Goal: Task Accomplishment & Management: Manage account settings

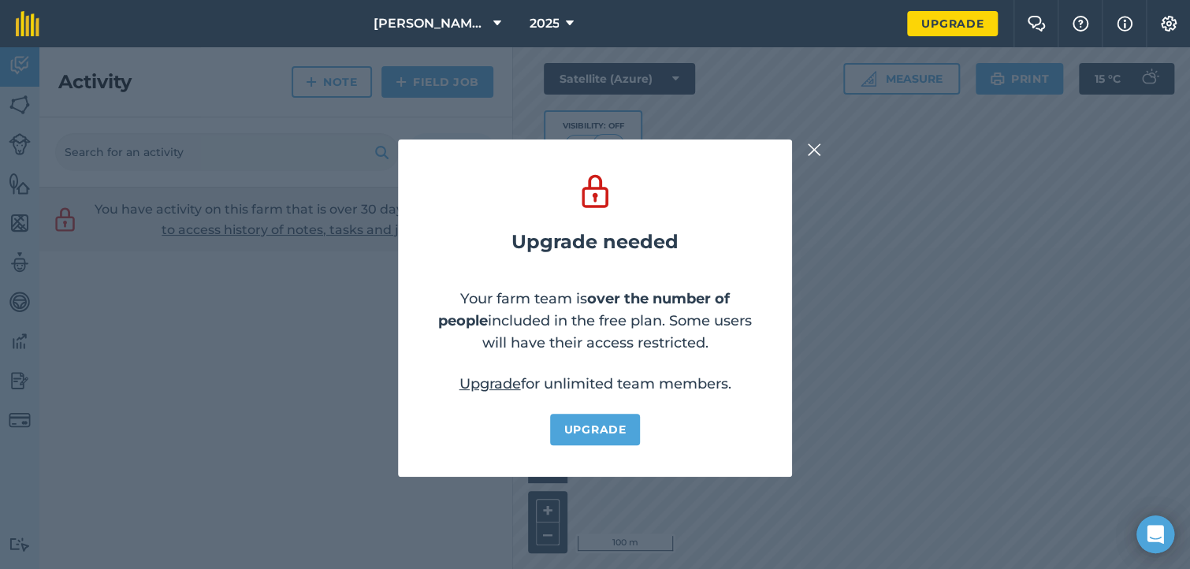
click at [813, 155] on img at bounding box center [814, 149] width 14 height 19
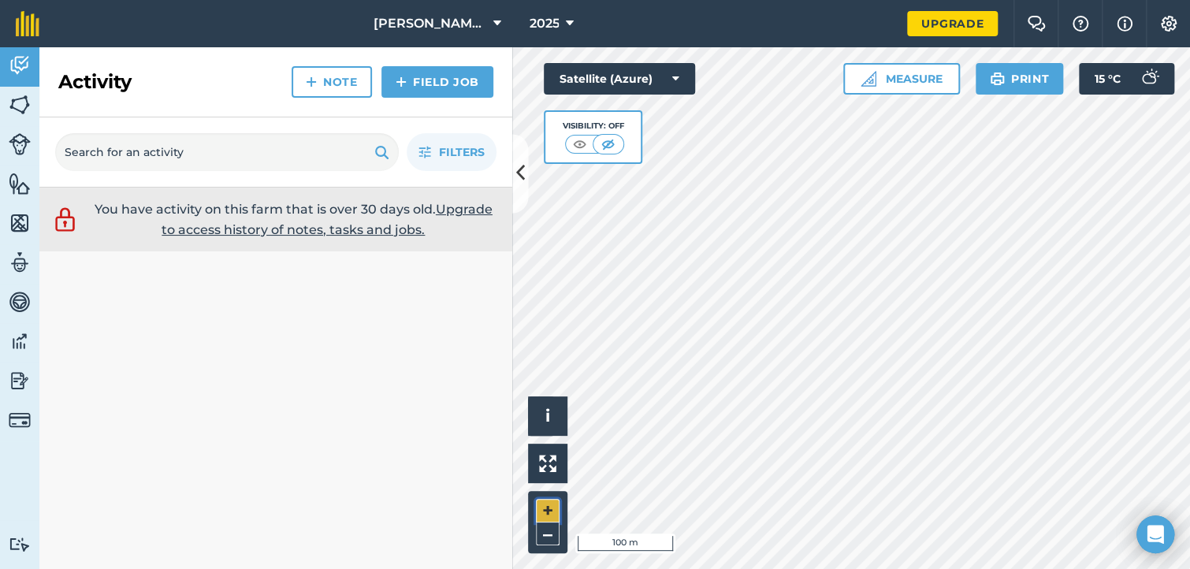
click at [552, 504] on button "+" at bounding box center [548, 511] width 24 height 24
click at [547, 515] on button "+" at bounding box center [548, 511] width 24 height 24
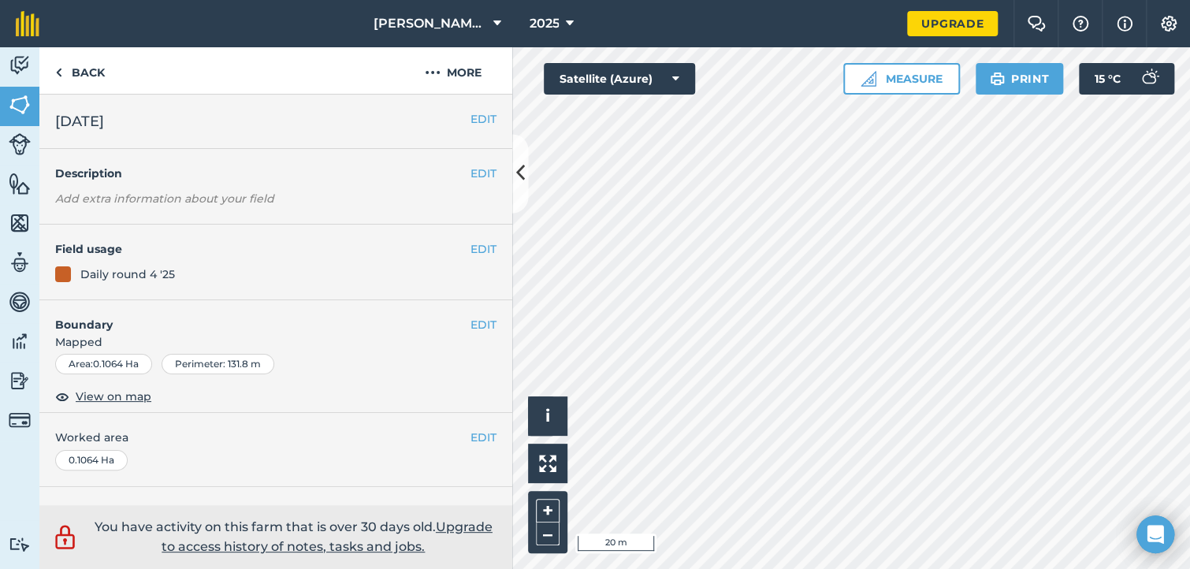
click at [1132, 568] on html "[PERSON_NAME] Farm 2025 Upgrade Farm Chat Help Info Settings Map printing is no…" at bounding box center [595, 284] width 1190 height 569
click at [471, 121] on button "EDIT" at bounding box center [484, 118] width 26 height 17
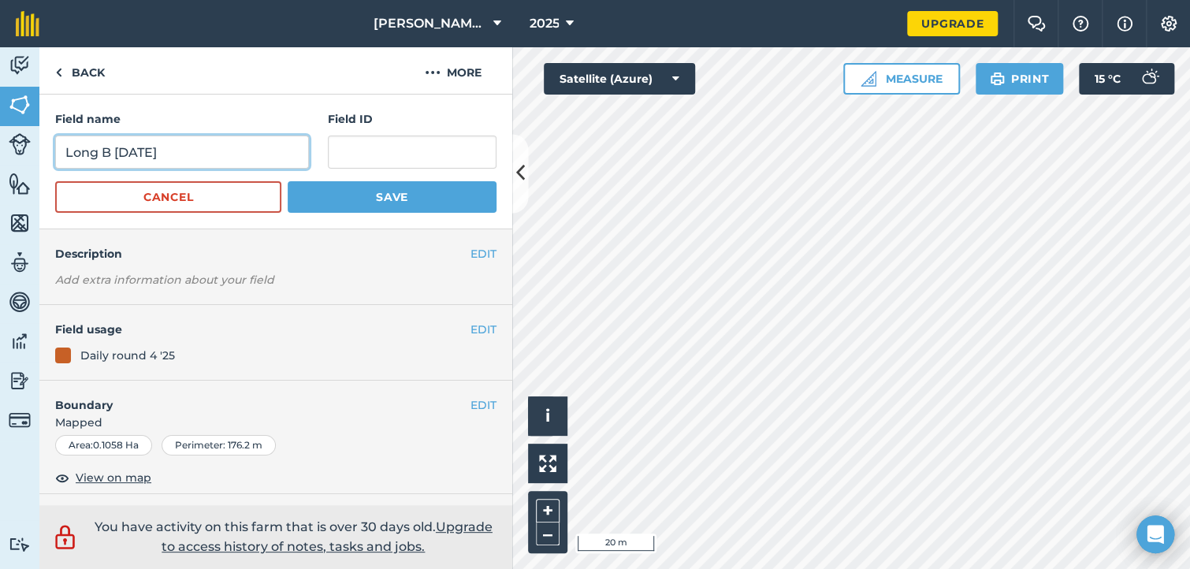
drag, startPoint x: 109, startPoint y: 151, endPoint x: 60, endPoint y: 152, distance: 48.9
click at [60, 152] on input "Long B [DATE]" at bounding box center [182, 152] width 254 height 33
type input "[DATE]"
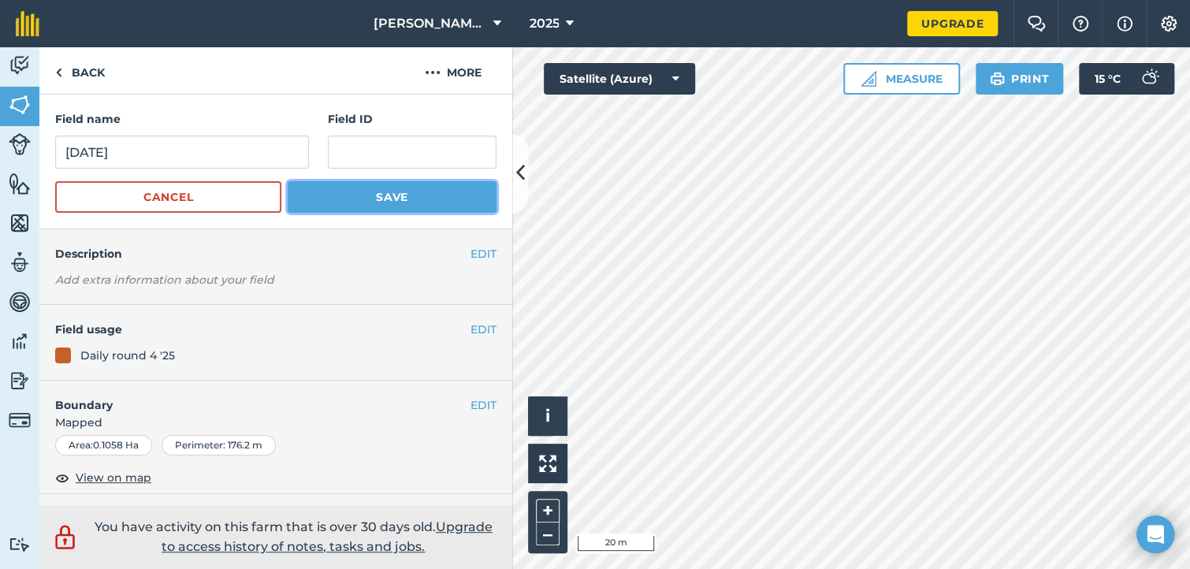
click at [301, 203] on button "Save" at bounding box center [392, 197] width 209 height 32
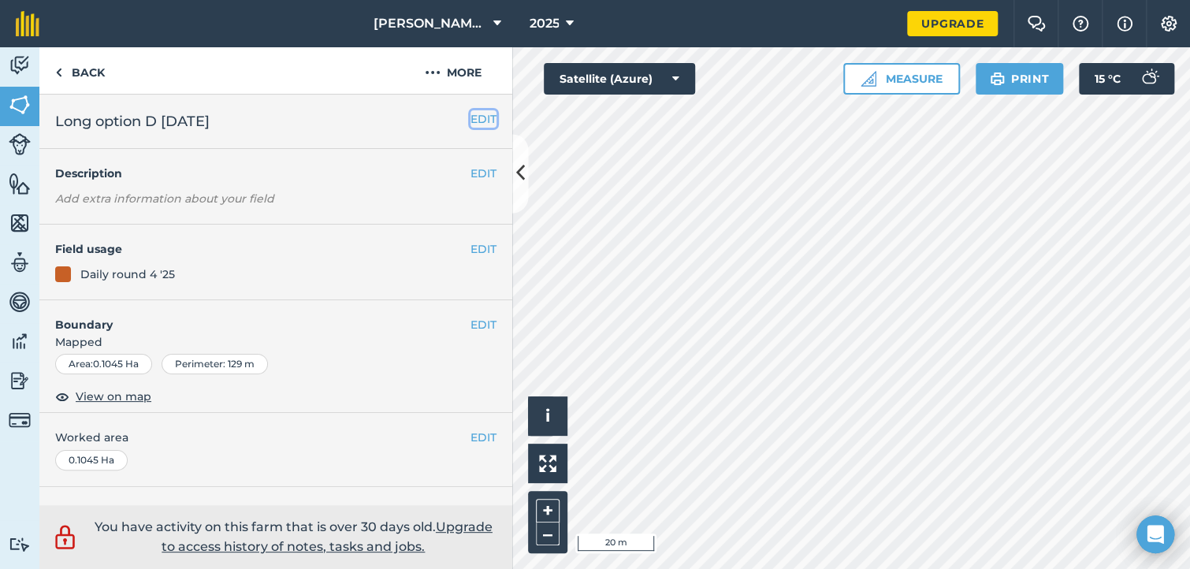
click at [471, 117] on button "EDIT" at bounding box center [484, 118] width 26 height 17
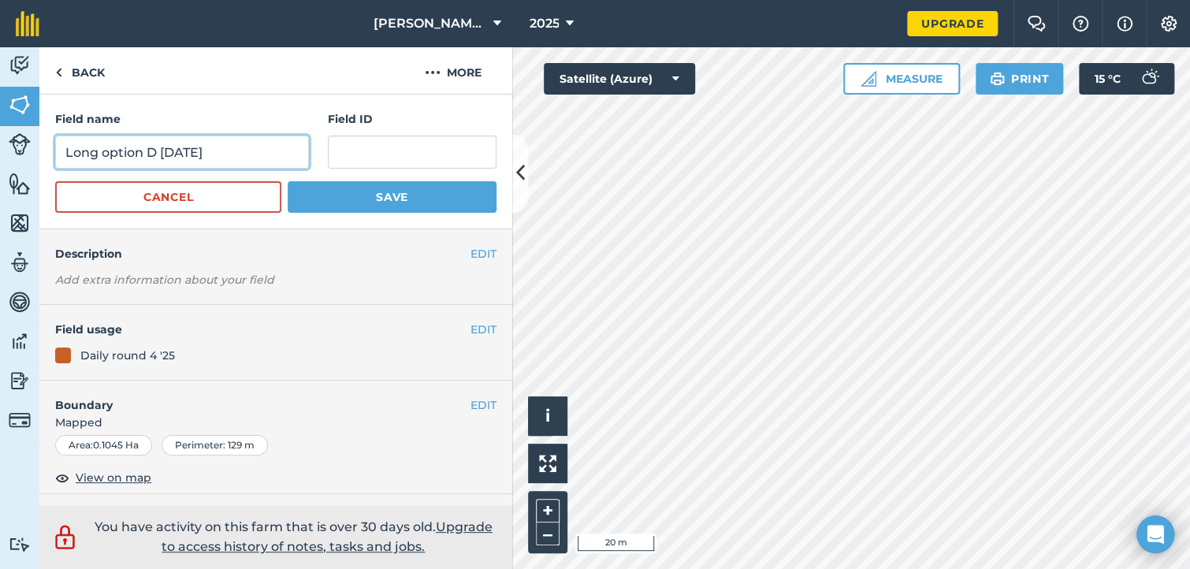
drag, startPoint x: 154, startPoint y: 151, endPoint x: 59, endPoint y: 150, distance: 95.4
click at [59, 150] on input "Long option D [DATE]" at bounding box center [182, 152] width 254 height 33
click at [70, 150] on input "![DATE]" at bounding box center [182, 152] width 254 height 33
type input "[DATE]"
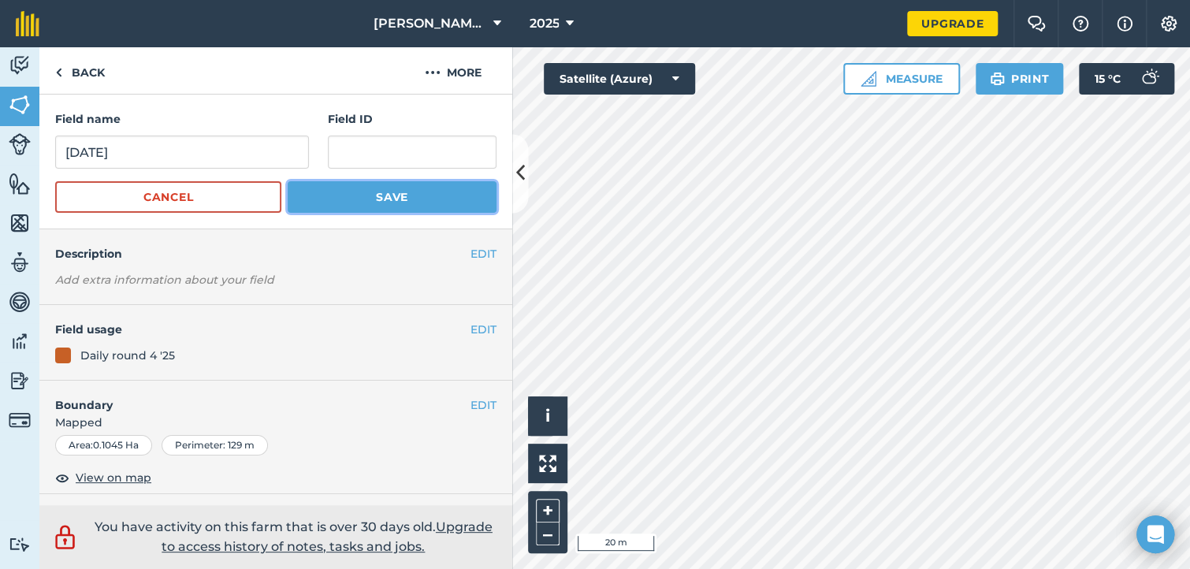
click at [325, 195] on button "Save" at bounding box center [392, 197] width 209 height 32
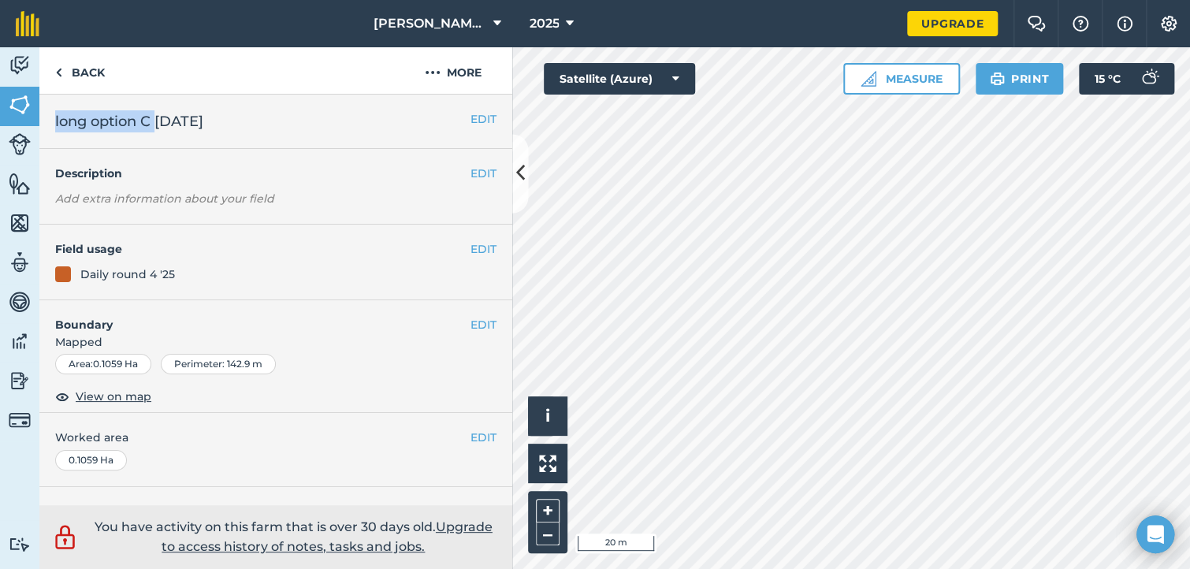
drag, startPoint x: 156, startPoint y: 117, endPoint x: 47, endPoint y: 127, distance: 110.0
click at [47, 127] on div "EDIT long option C [DATE]" at bounding box center [275, 122] width 473 height 54
click at [471, 122] on button "EDIT" at bounding box center [484, 118] width 26 height 17
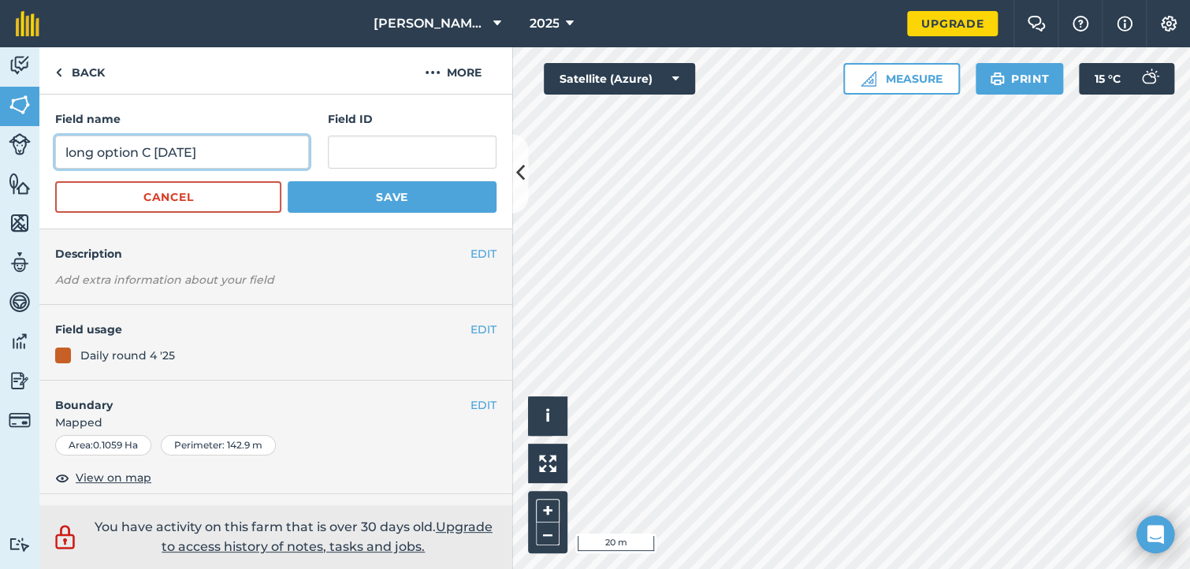
drag, startPoint x: 151, startPoint y: 151, endPoint x: 59, endPoint y: 151, distance: 92.2
click at [59, 151] on input "long option C [DATE]" at bounding box center [182, 152] width 254 height 33
type input "[DATE]"
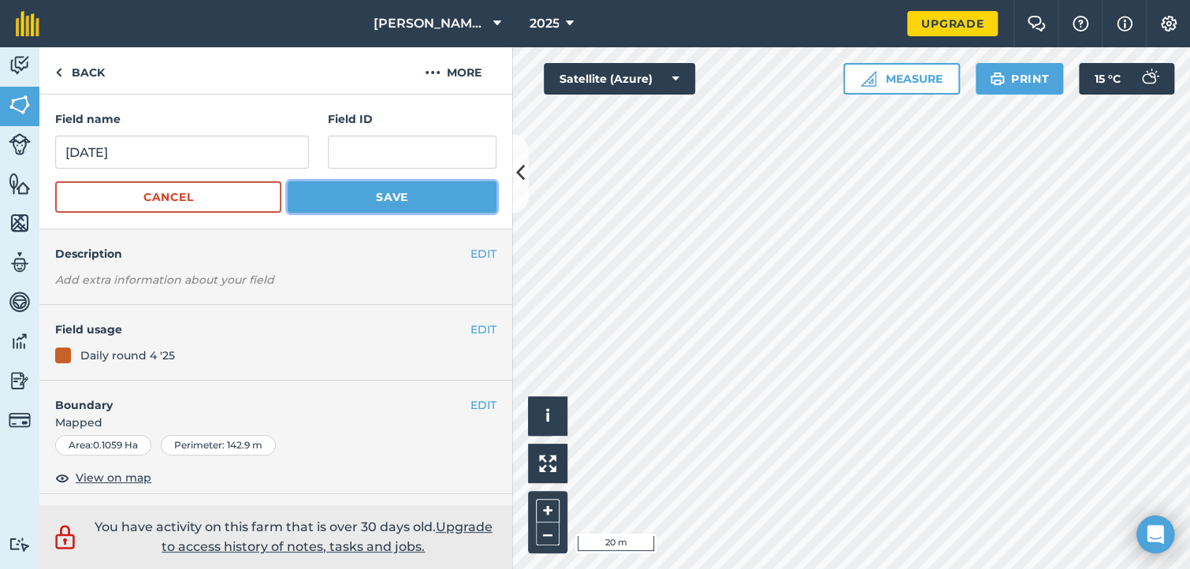
click at [381, 195] on button "Save" at bounding box center [392, 197] width 209 height 32
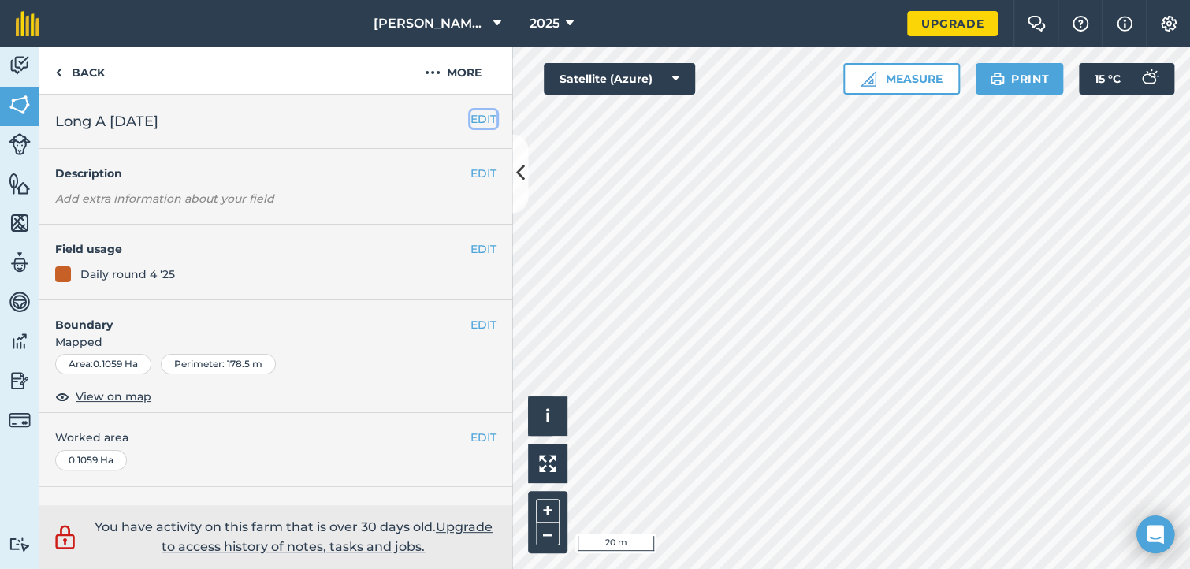
click at [471, 114] on button "EDIT" at bounding box center [484, 118] width 26 height 17
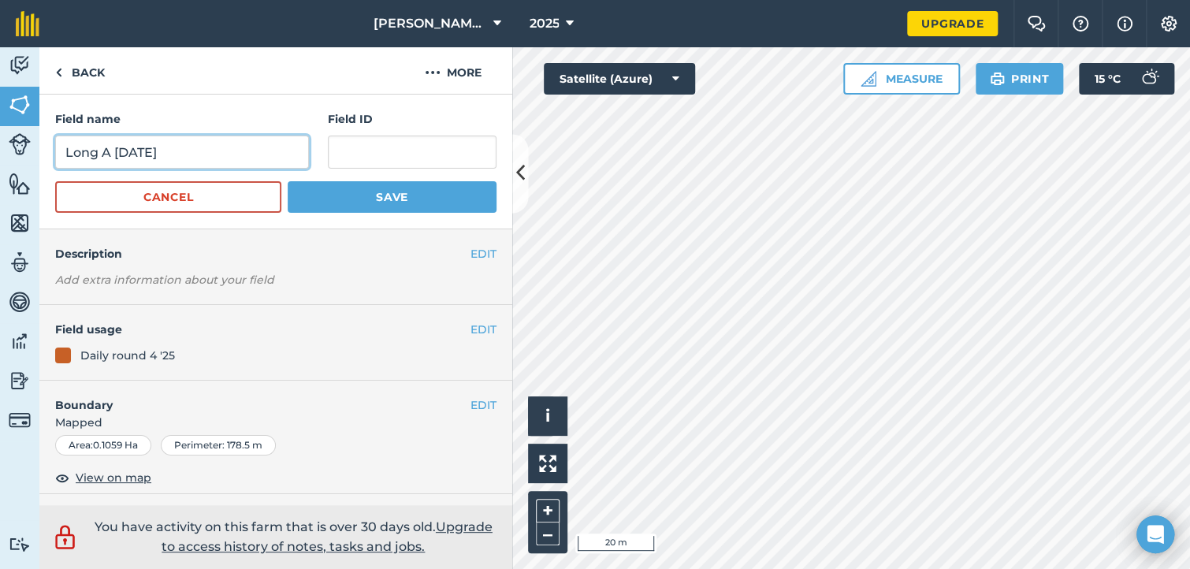
drag, startPoint x: 115, startPoint y: 154, endPoint x: 52, endPoint y: 161, distance: 63.5
click at [52, 161] on div "Field name Long A [DATE] Field ID Cancel Save" at bounding box center [275, 162] width 473 height 135
type input "[DATE]"
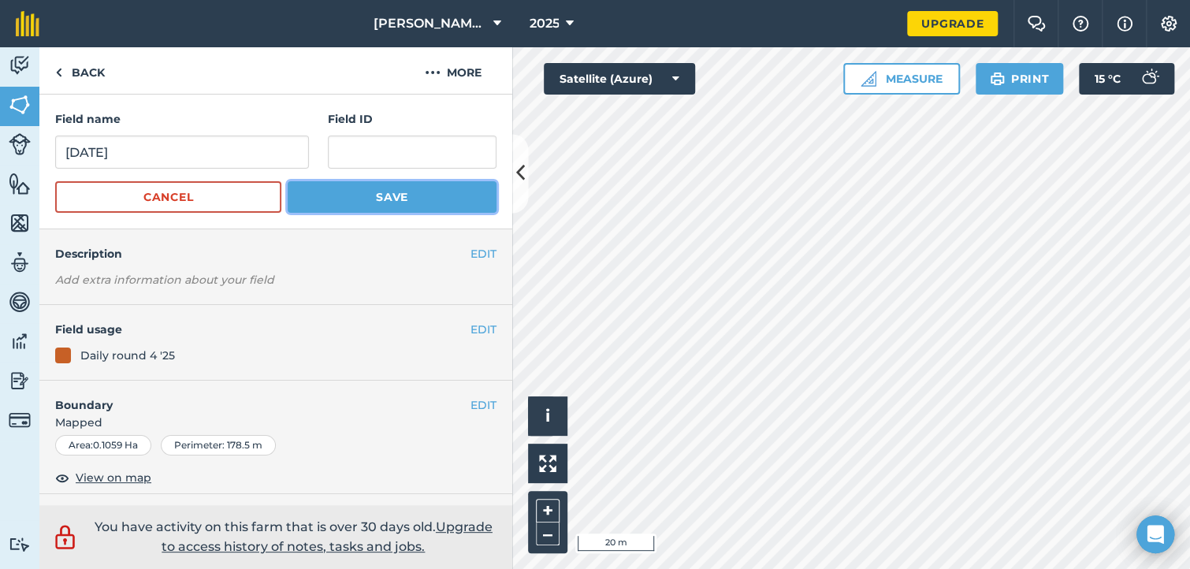
click at [329, 209] on button "Save" at bounding box center [392, 197] width 209 height 32
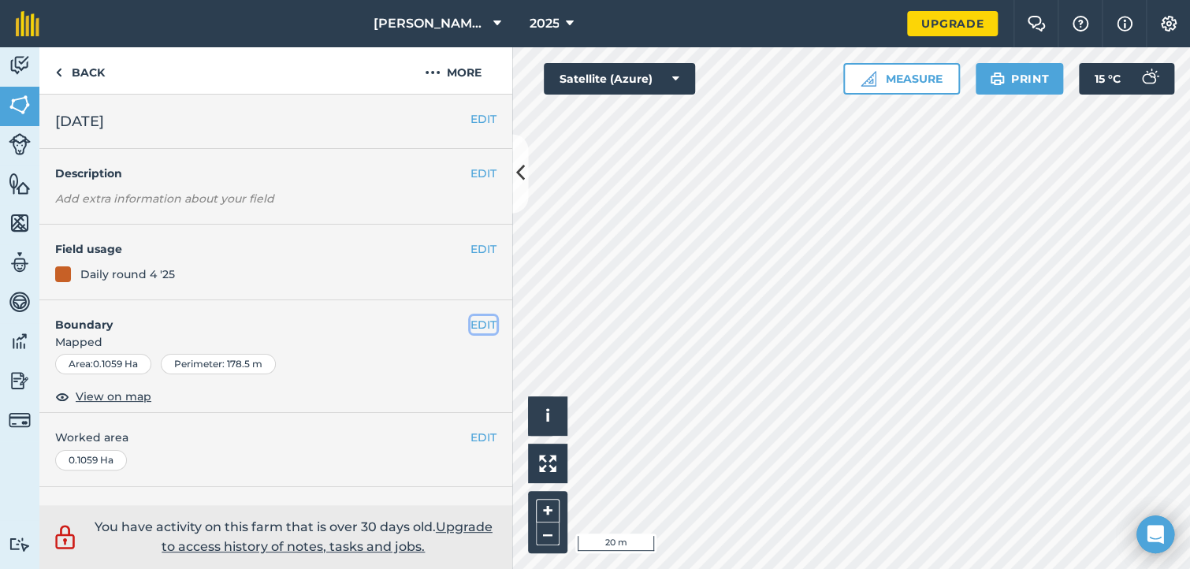
click at [471, 326] on button "EDIT" at bounding box center [484, 324] width 26 height 17
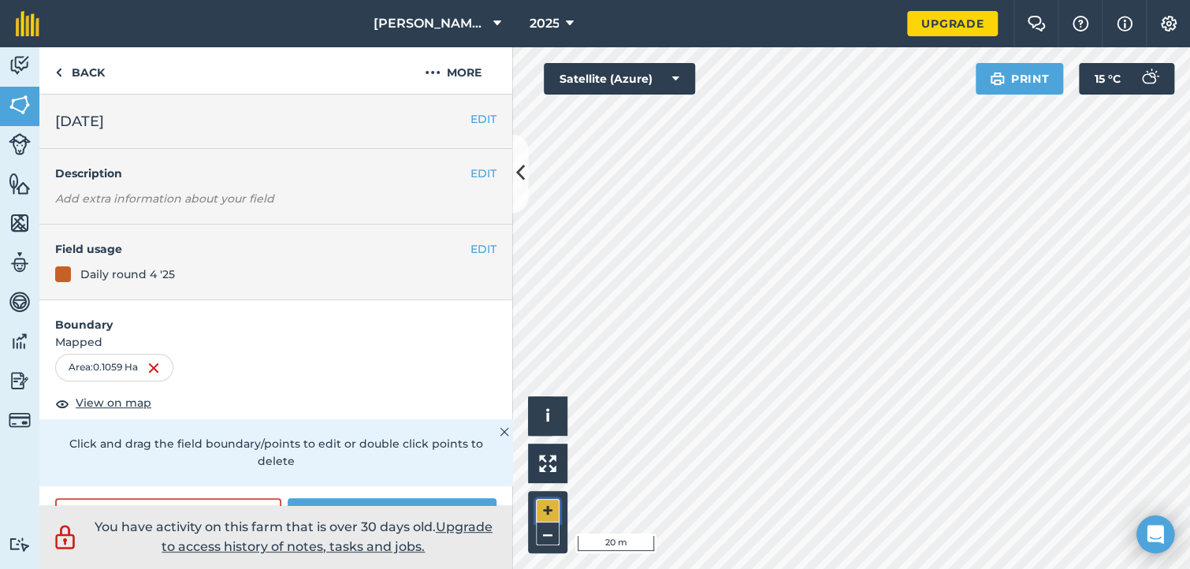
click at [549, 508] on button "+" at bounding box center [548, 511] width 24 height 24
click at [766, 568] on html "[PERSON_NAME] Farm 2025 Upgrade Farm Chat Help Info Settings Map printing is no…" at bounding box center [595, 284] width 1190 height 569
click at [549, 532] on button "–" at bounding box center [548, 534] width 24 height 23
click at [549, 510] on button "+" at bounding box center [548, 511] width 24 height 24
click at [545, 516] on button "+" at bounding box center [548, 511] width 24 height 24
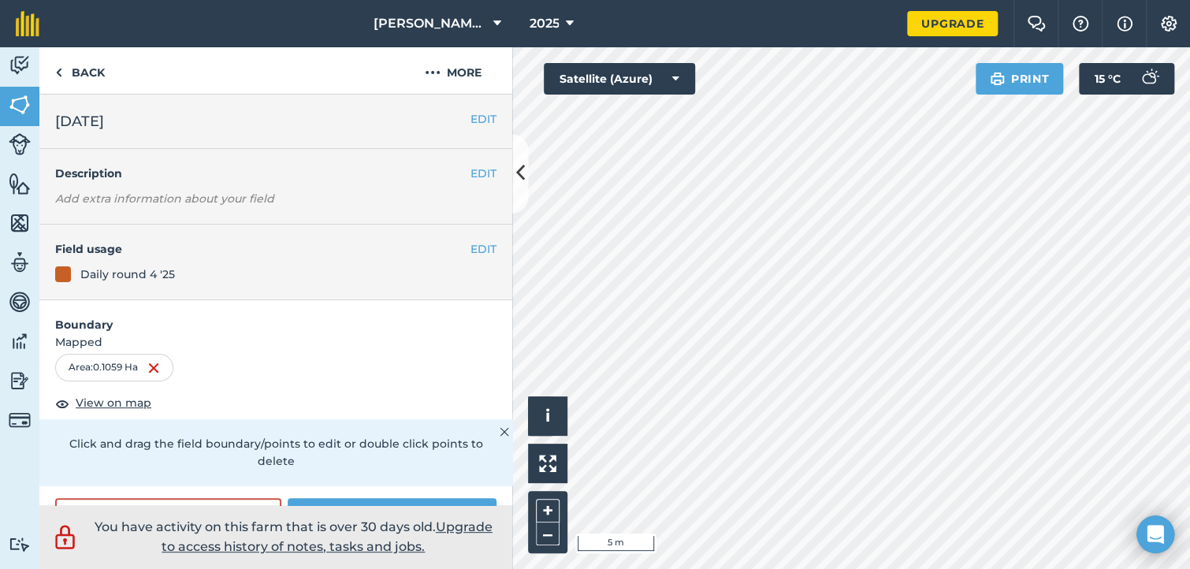
click at [669, 568] on html "[PERSON_NAME] Farm 2025 Upgrade Farm Chat Help Info Settings Map printing is no…" at bounding box center [595, 284] width 1190 height 569
click at [1107, 568] on html "[PERSON_NAME] Farm 2025 Upgrade Farm Chat Help Info Settings Map printing is no…" at bounding box center [595, 284] width 1190 height 569
click at [554, 537] on button "–" at bounding box center [548, 534] width 24 height 23
click at [551, 537] on button "–" at bounding box center [548, 534] width 24 height 23
click at [400, 499] on button "Save" at bounding box center [392, 514] width 209 height 32
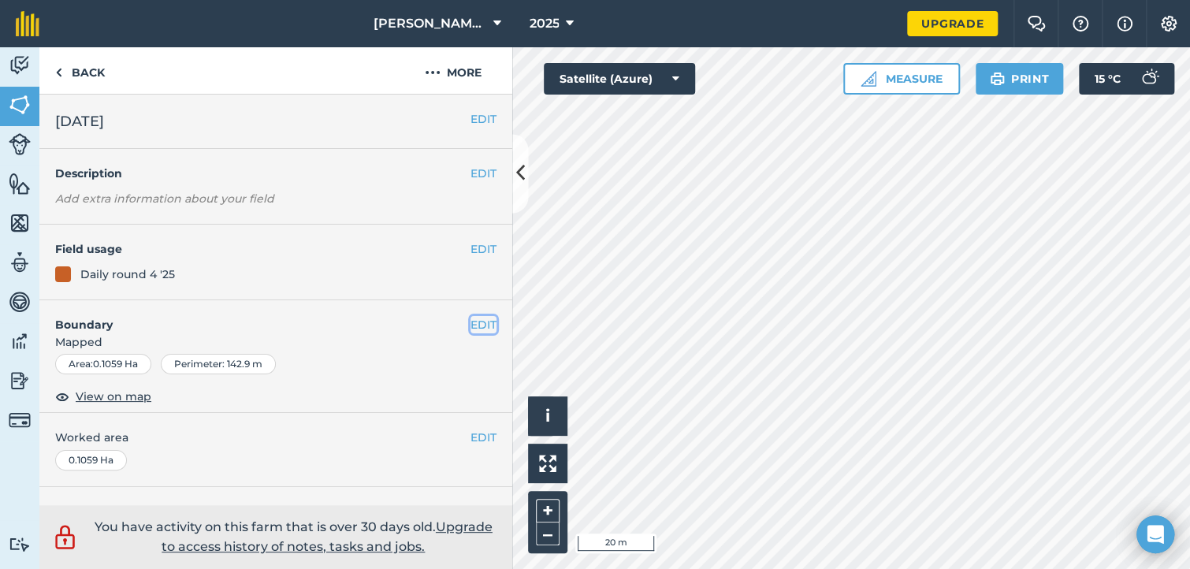
click at [471, 327] on button "EDIT" at bounding box center [484, 324] width 26 height 17
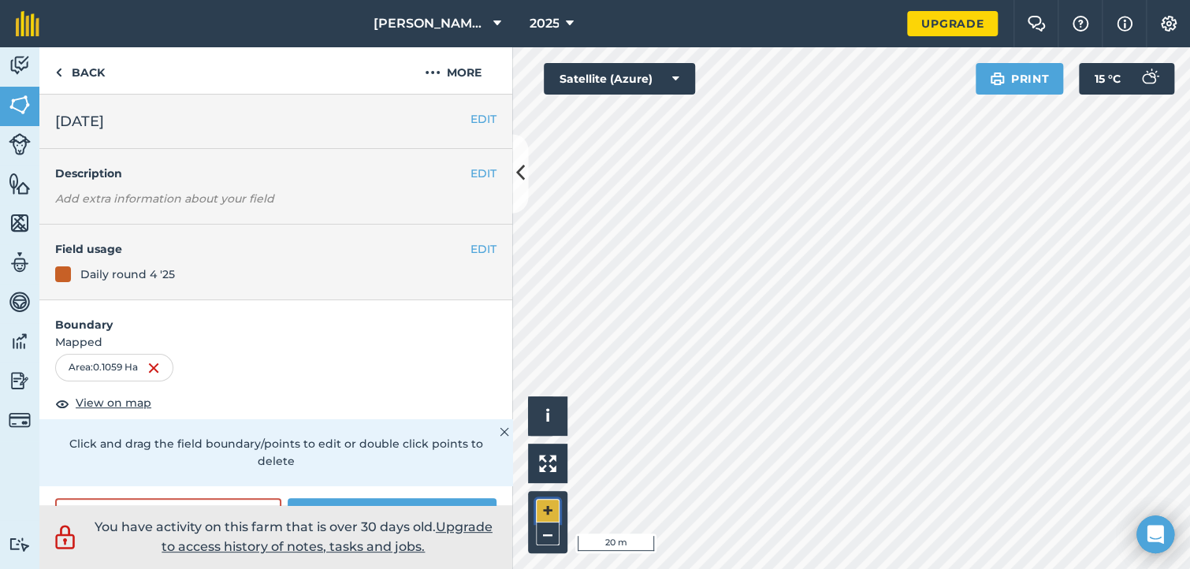
click at [552, 504] on button "+" at bounding box center [548, 511] width 24 height 24
click at [755, 568] on html "[PERSON_NAME] Farm 2025 Upgrade Farm Chat Help Info Settings Map printing is no…" at bounding box center [595, 284] width 1190 height 569
click at [432, 501] on button "Save" at bounding box center [392, 514] width 209 height 32
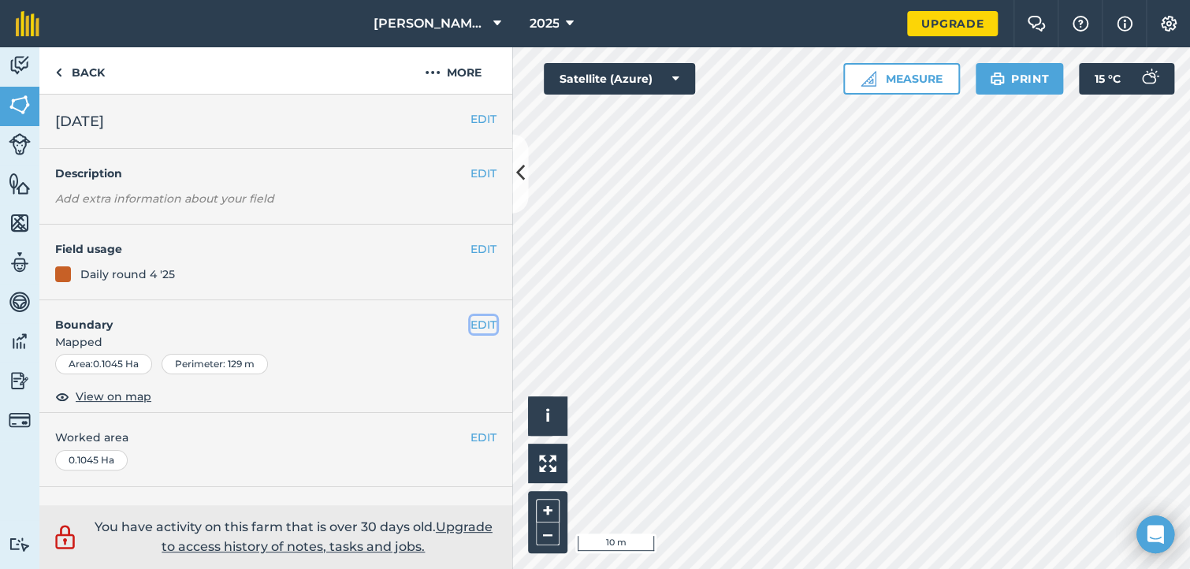
click at [471, 319] on button "EDIT" at bounding box center [484, 324] width 26 height 17
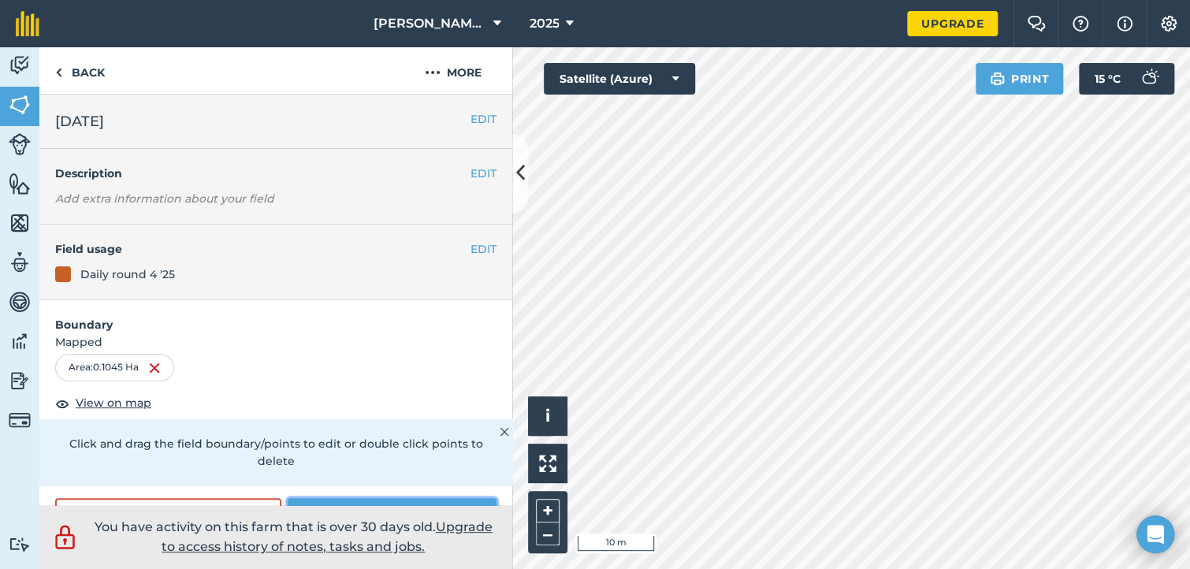
click at [429, 501] on button "Save" at bounding box center [392, 514] width 209 height 32
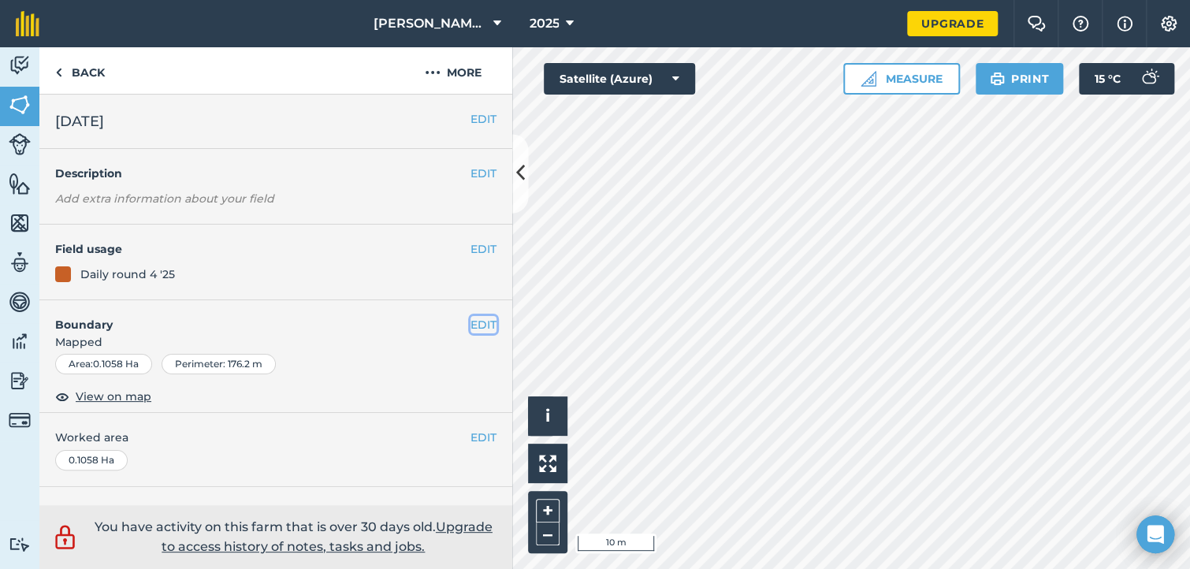
click at [471, 326] on button "EDIT" at bounding box center [484, 324] width 26 height 17
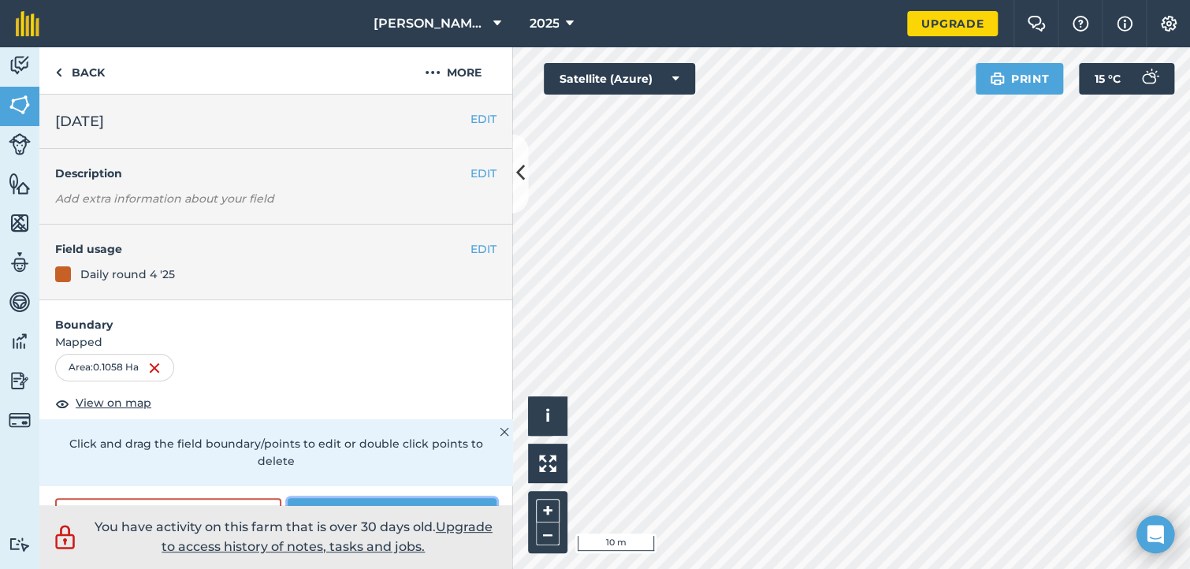
click at [410, 502] on button "Save" at bounding box center [392, 514] width 209 height 32
